Goal: Task Accomplishment & Management: Use online tool/utility

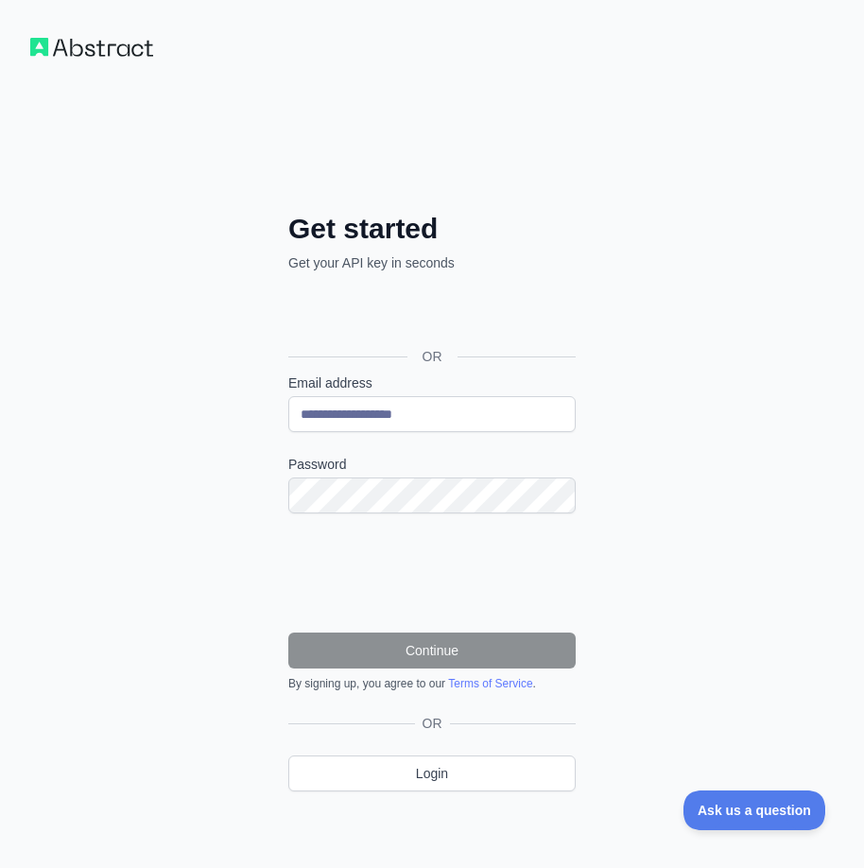
click at [387, 335] on div "OR" at bounding box center [431, 327] width 287 height 94
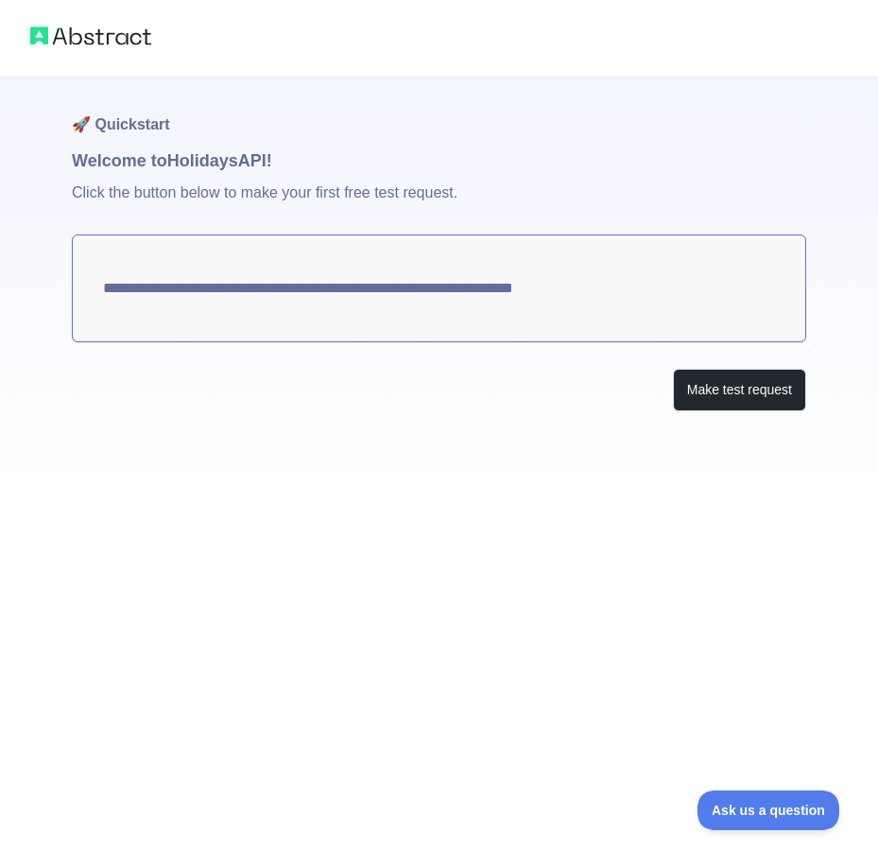
click at [616, 390] on div "Make test request" at bounding box center [439, 390] width 735 height 43
click at [736, 391] on button "Make test request" at bounding box center [739, 390] width 133 height 43
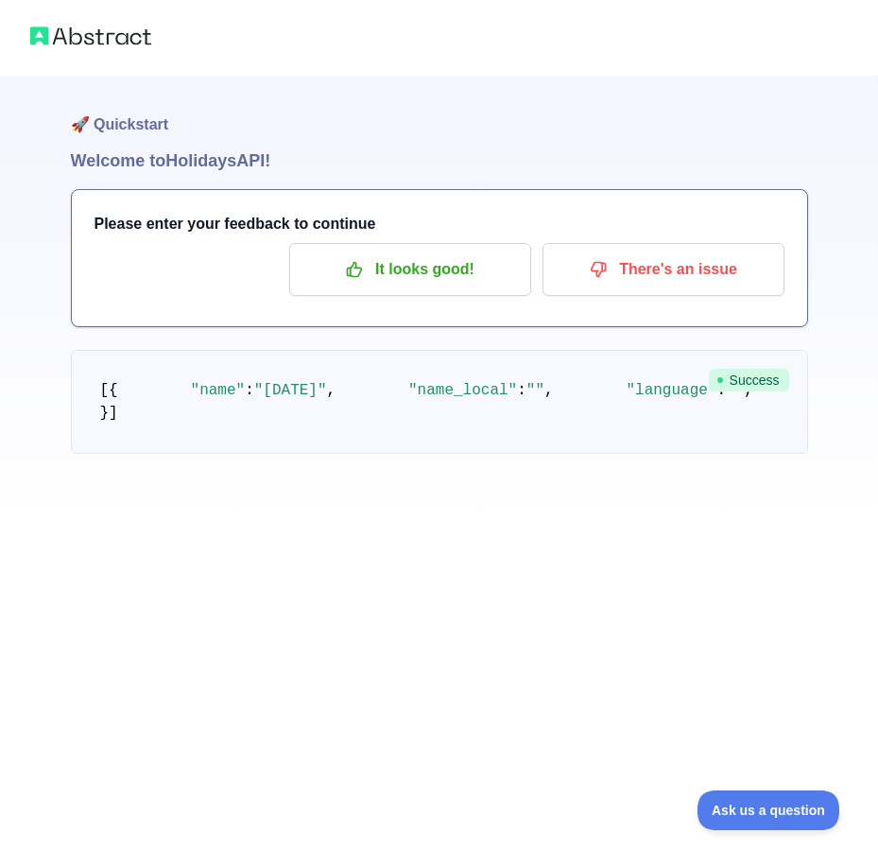
click at [28, 293] on div "🚀 Quickstart Welcome to Holidays API! Please enter your feedback to continue It…" at bounding box center [439, 264] width 878 height 529
click at [12, 284] on div "🚀 Quickstart Welcome to Holidays API! Please enter your feedback to continue It…" at bounding box center [439, 264] width 878 height 529
drag, startPoint x: 264, startPoint y: 522, endPoint x: 284, endPoint y: 524, distance: 19.9
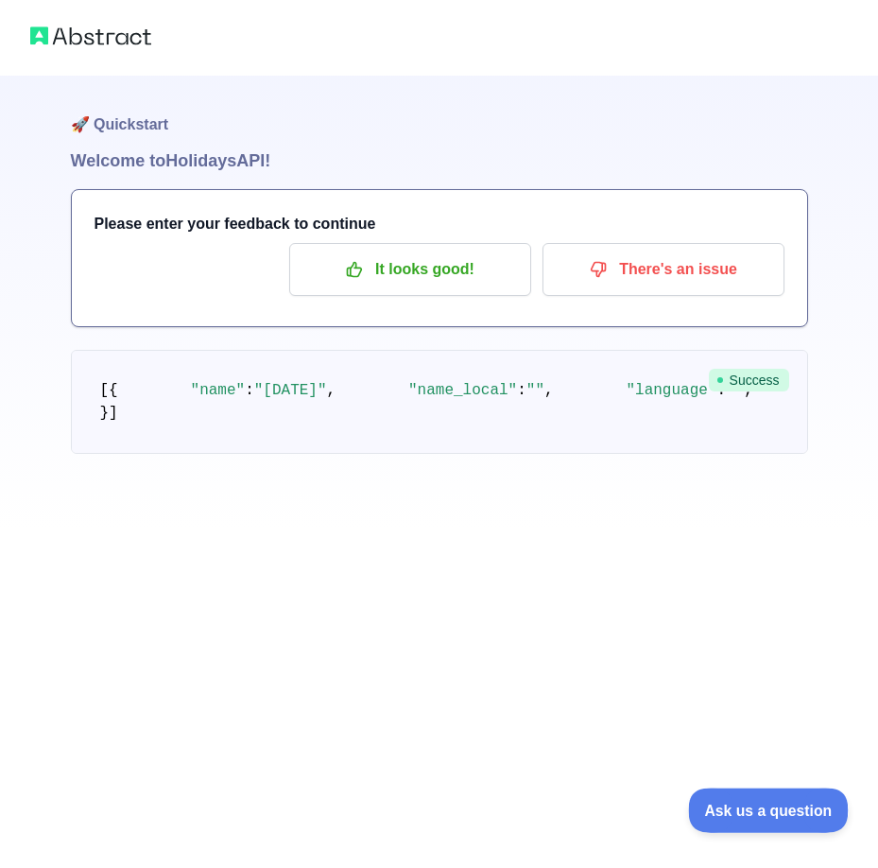
click at [801, 805] on span "Ask us a question" at bounding box center [759, 807] width 142 height 13
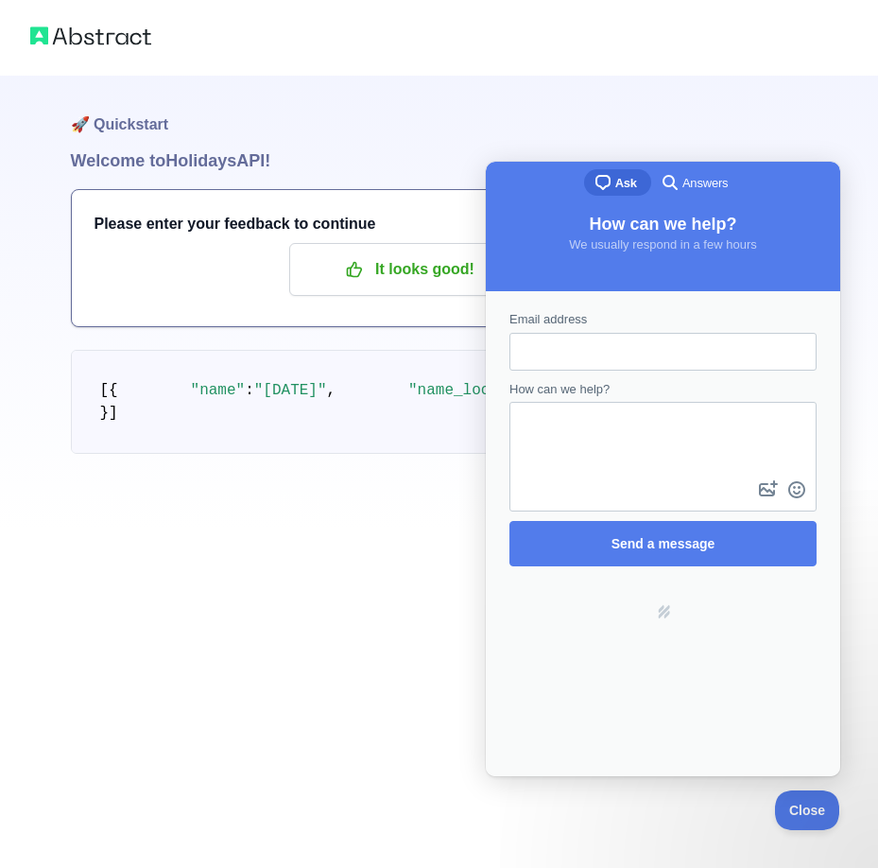
click at [430, 454] on pre "[ { "name" : "[DATE]" , "name_local" : "" , "language" : "" , "description" : "…" at bounding box center [439, 402] width 737 height 104
click at [694, 182] on span "Answers" at bounding box center [705, 183] width 45 height 19
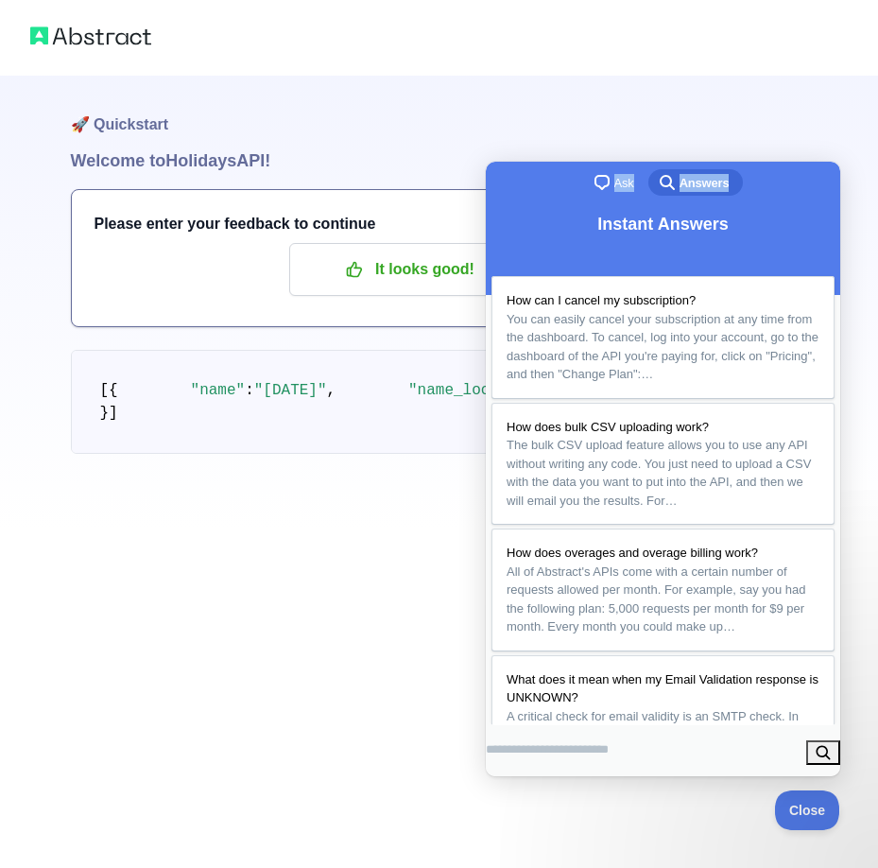
drag, startPoint x: 551, startPoint y: 184, endPoint x: 764, endPoint y: 184, distance: 212.7
click at [764, 184] on div "chat-square Ask search-medium Answers" at bounding box center [663, 184] width 355 height 45
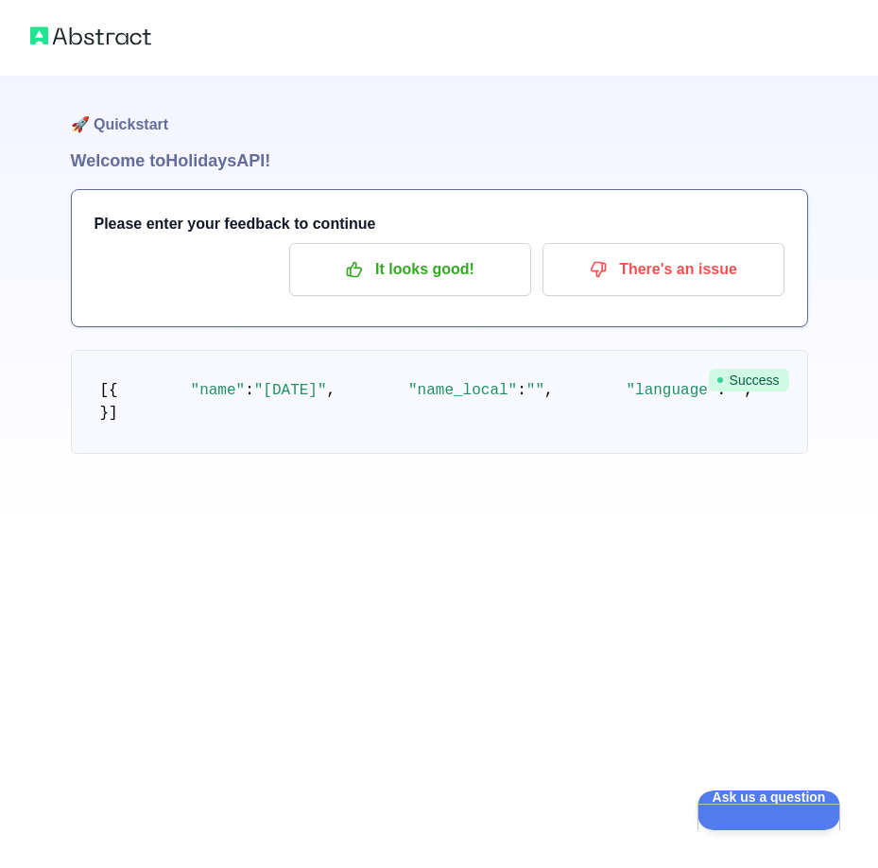
drag, startPoint x: 299, startPoint y: 435, endPoint x: 354, endPoint y: 435, distance: 54.8
click at [327, 399] on span ""[DATE]"" at bounding box center [290, 390] width 73 height 17
click at [337, 399] on span "," at bounding box center [331, 390] width 9 height 17
click at [310, 399] on span ""[DATE]"" at bounding box center [290, 390] width 73 height 17
click at [475, 234] on h3 "Please enter your feedback to continue" at bounding box center [440, 224] width 690 height 23
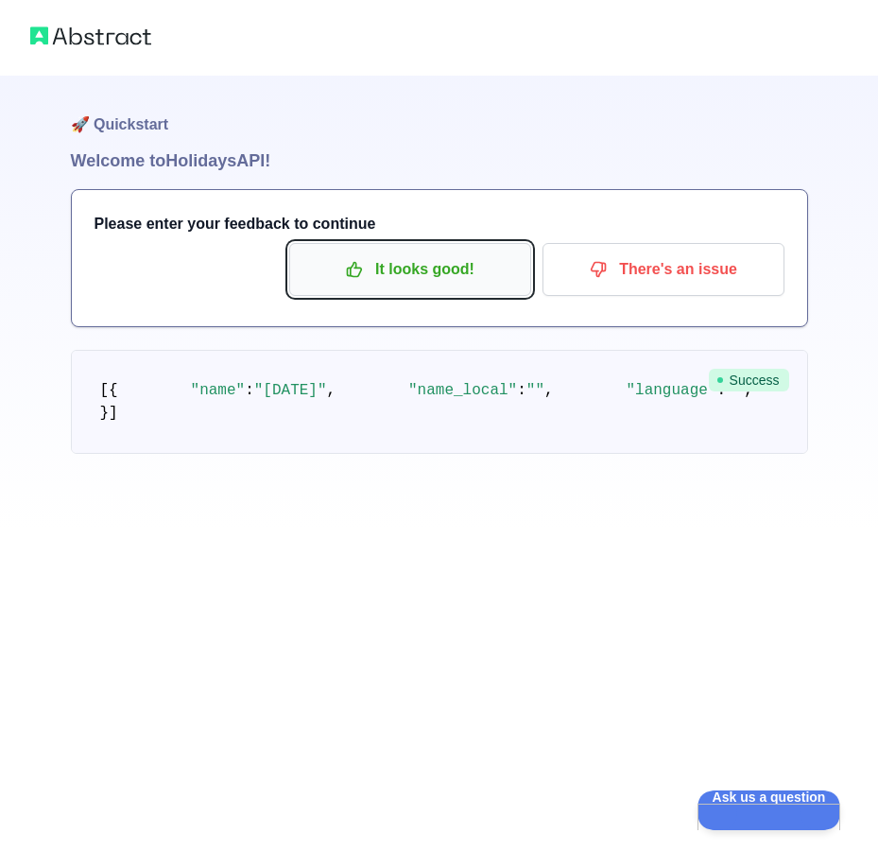
click at [461, 267] on p "It looks good!" at bounding box center [410, 269] width 214 height 32
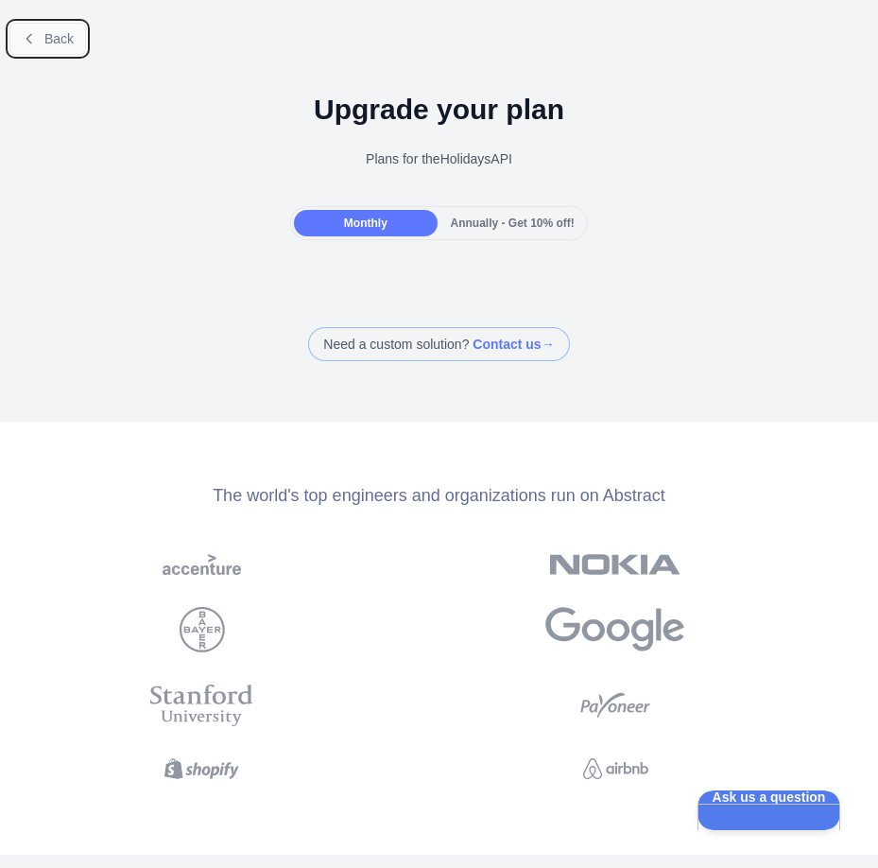
click at [55, 47] on button "Back" at bounding box center [47, 39] width 77 height 32
